Goal: Check status

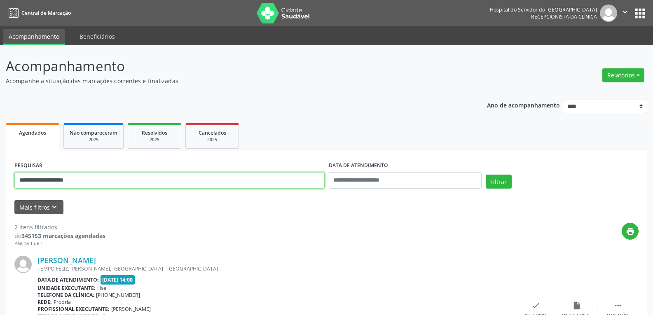
drag, startPoint x: 81, startPoint y: 176, endPoint x: 0, endPoint y: 176, distance: 80.8
click at [0, 176] on div "**********" at bounding box center [326, 279] width 653 height 468
type input "**********"
click at [486, 175] on button "Filtrar" at bounding box center [499, 182] width 26 height 14
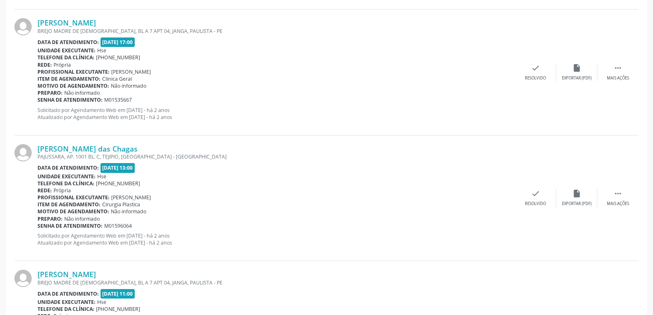
scroll to position [1331, 0]
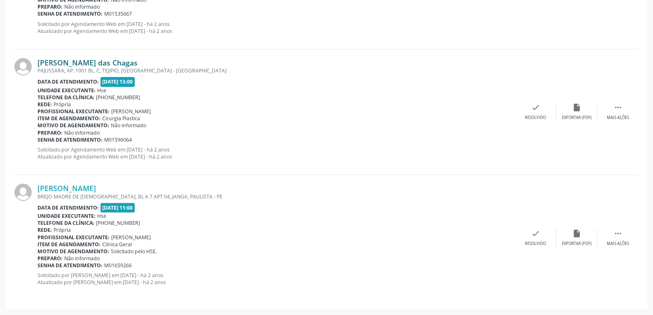
click at [69, 61] on link "[PERSON_NAME] das Chagas" at bounding box center [88, 62] width 100 height 9
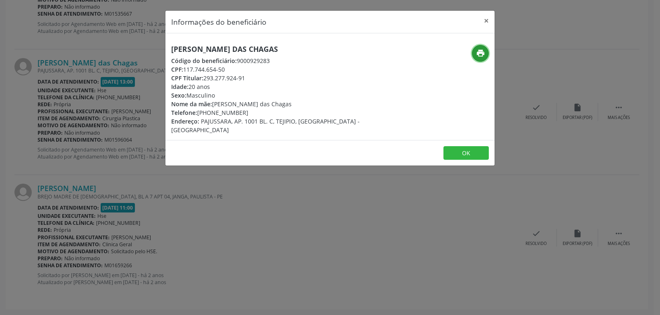
click at [486, 52] on button "print" at bounding box center [480, 53] width 17 height 17
drag, startPoint x: 204, startPoint y: 79, endPoint x: 303, endPoint y: 79, distance: 98.9
click at [303, 79] on div "CPF Titular: 293.277.924-91" at bounding box center [275, 78] width 208 height 9
copy div "293.277.924-91"
drag, startPoint x: 209, startPoint y: 112, endPoint x: 298, endPoint y: 114, distance: 89.1
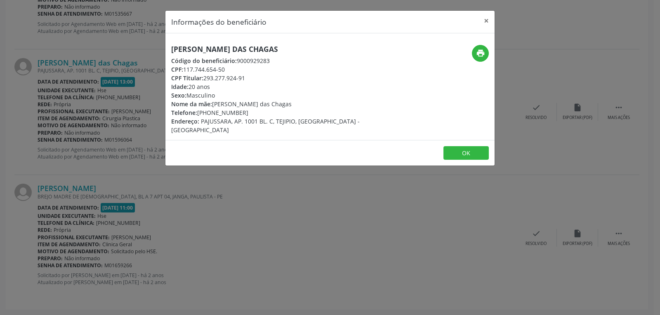
click at [298, 114] on div "Telefone: [PHONE_NUMBER]" at bounding box center [275, 112] width 208 height 9
copy div "98145-3585"
click at [484, 17] on button "×" at bounding box center [486, 21] width 16 height 20
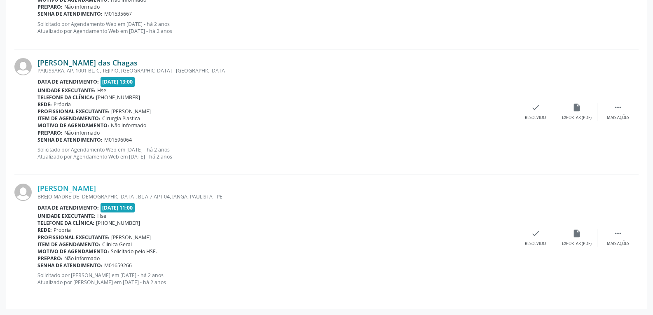
click at [92, 65] on link "[PERSON_NAME] das Chagas" at bounding box center [88, 62] width 100 height 9
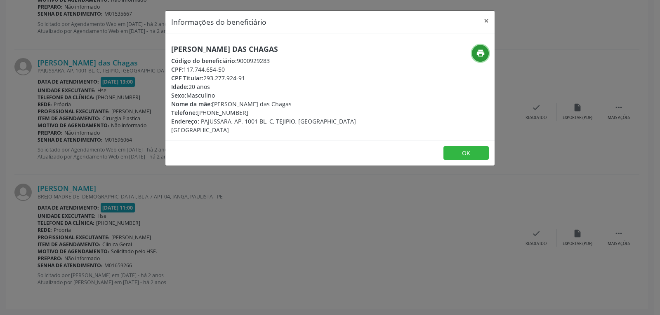
click at [477, 53] on icon "print" at bounding box center [480, 53] width 9 height 9
click at [488, 21] on button "×" at bounding box center [486, 21] width 16 height 20
